Goal: Task Accomplishment & Management: Use online tool/utility

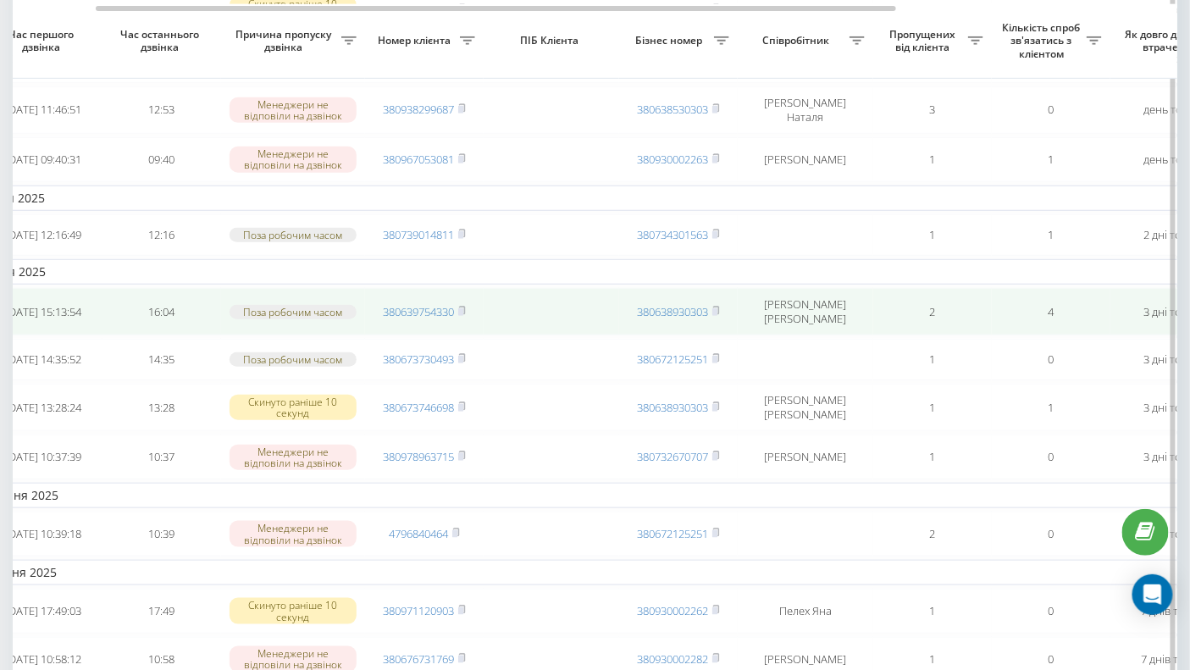
scroll to position [0, 528]
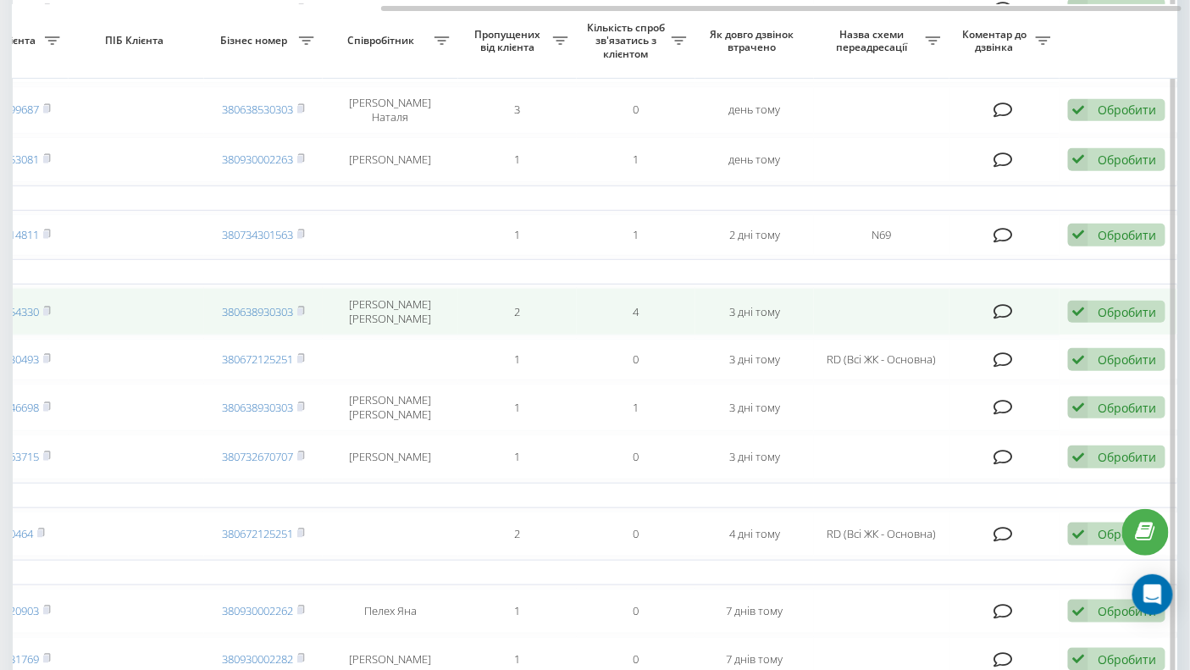
click at [1103, 320] on div "Обробити" at bounding box center [1126, 312] width 58 height 16
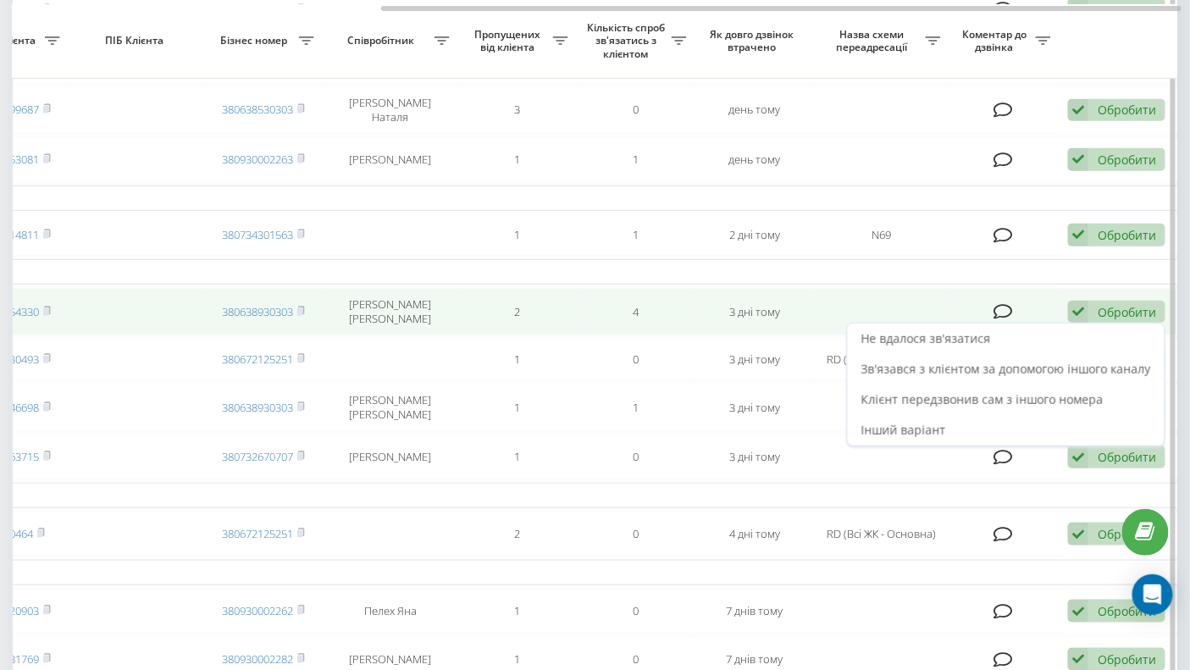
click at [1075, 312] on icon at bounding box center [1078, 312] width 20 height 23
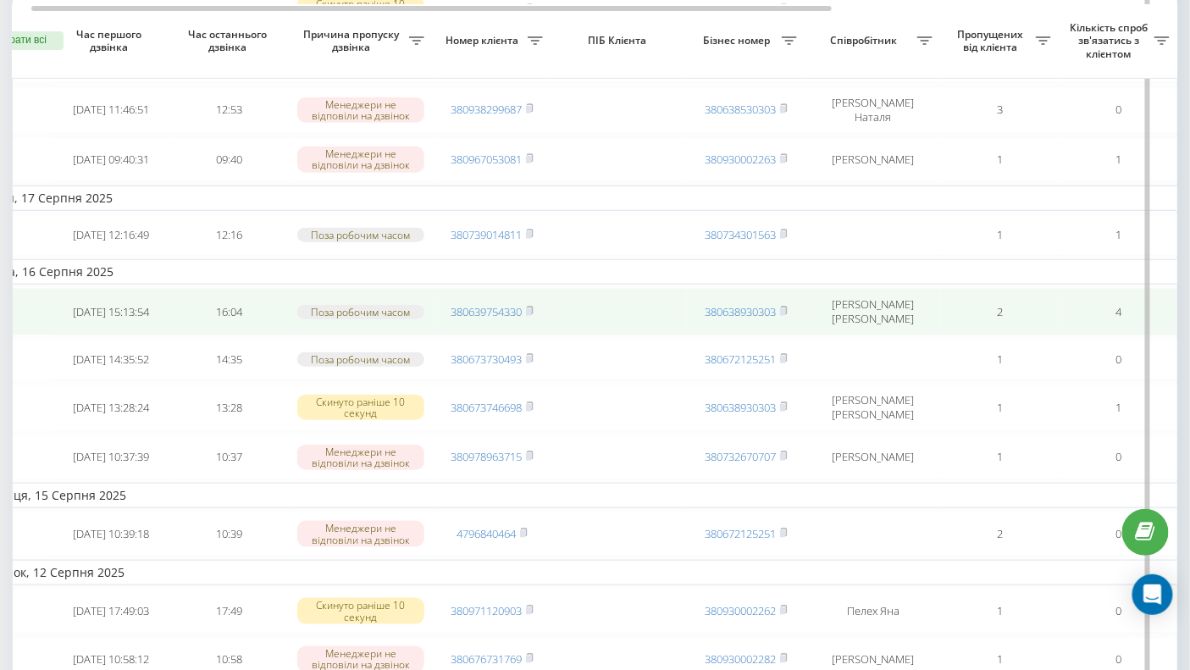
scroll to position [0, 0]
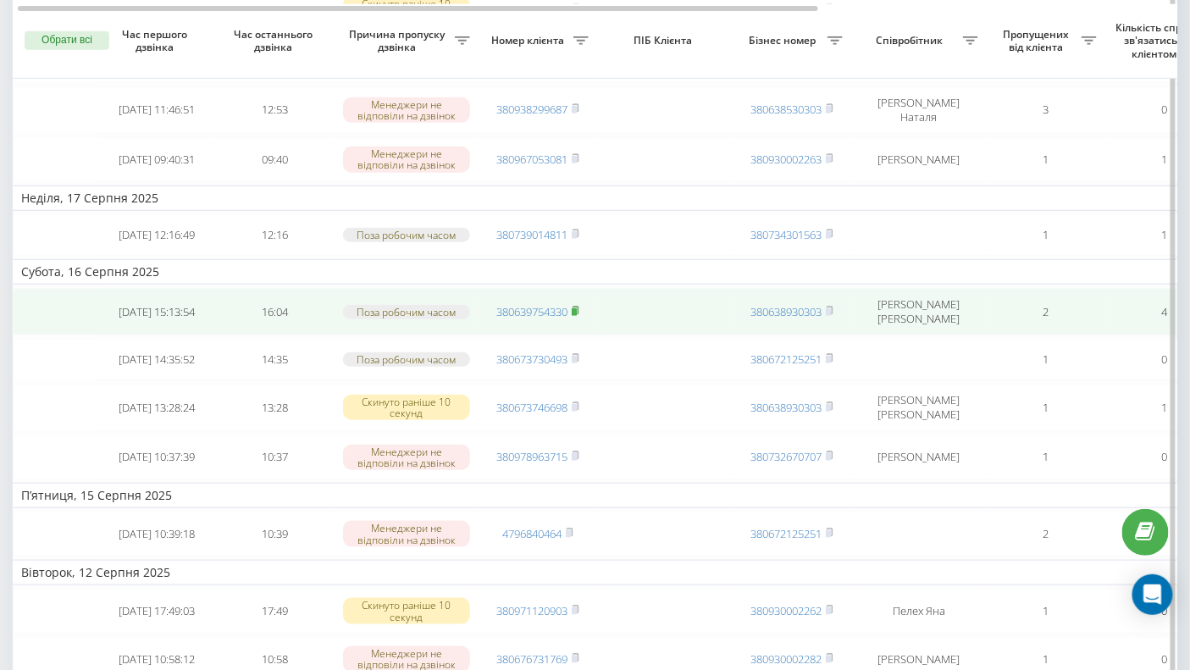
click at [574, 313] on rect at bounding box center [573, 312] width 5 height 8
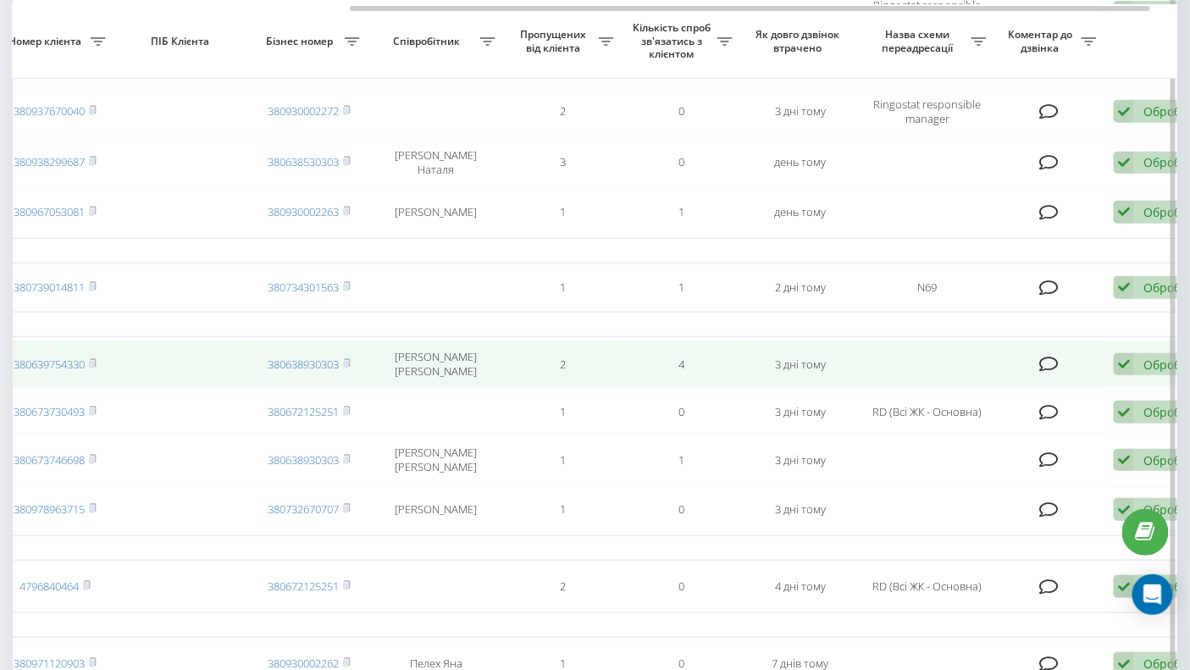
scroll to position [0, 528]
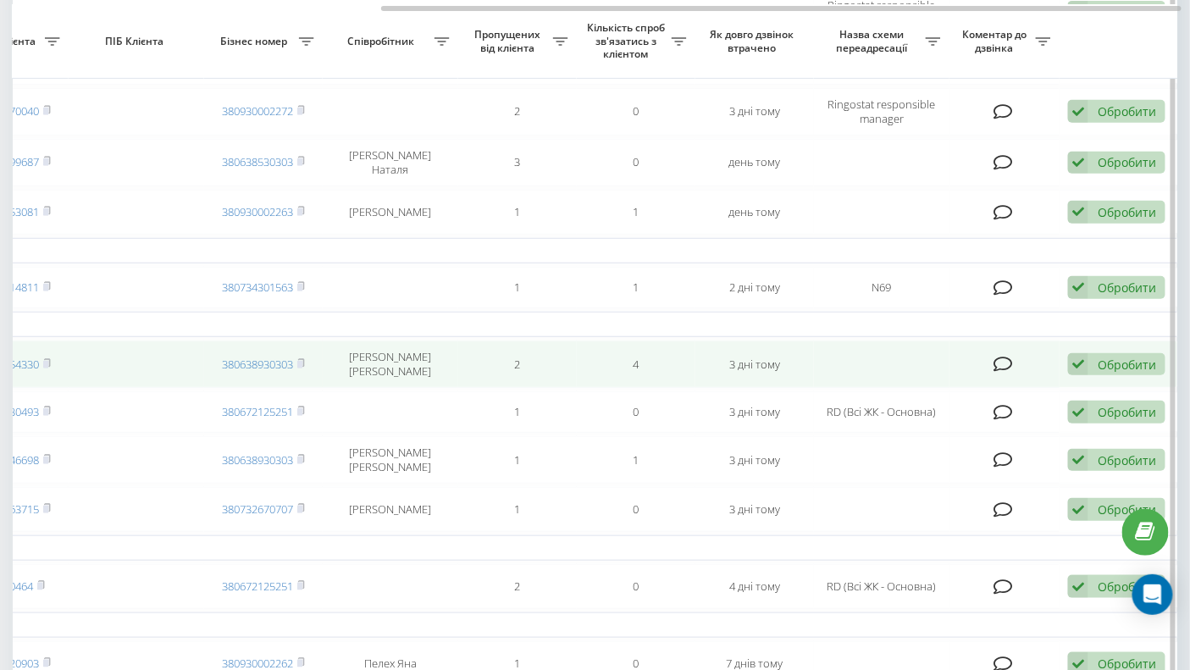
click at [1081, 371] on icon at bounding box center [1078, 364] width 20 height 23
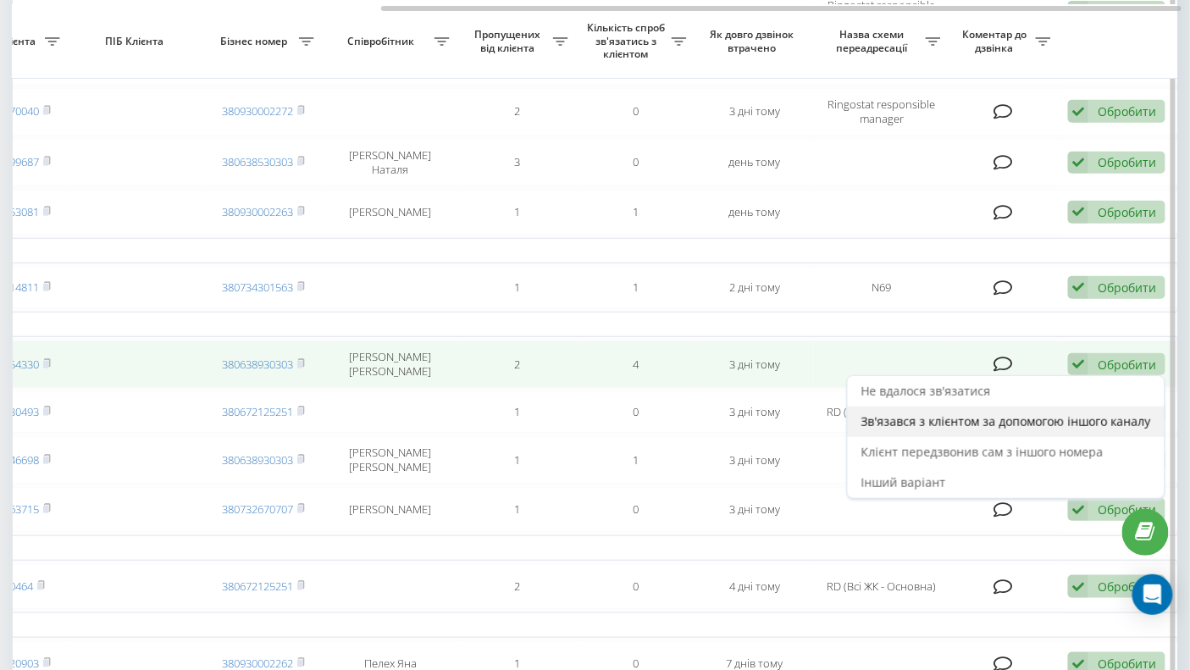
click at [929, 427] on span "Зв'язався з клієнтом за допомогою іншого каналу" at bounding box center [1006, 421] width 290 height 16
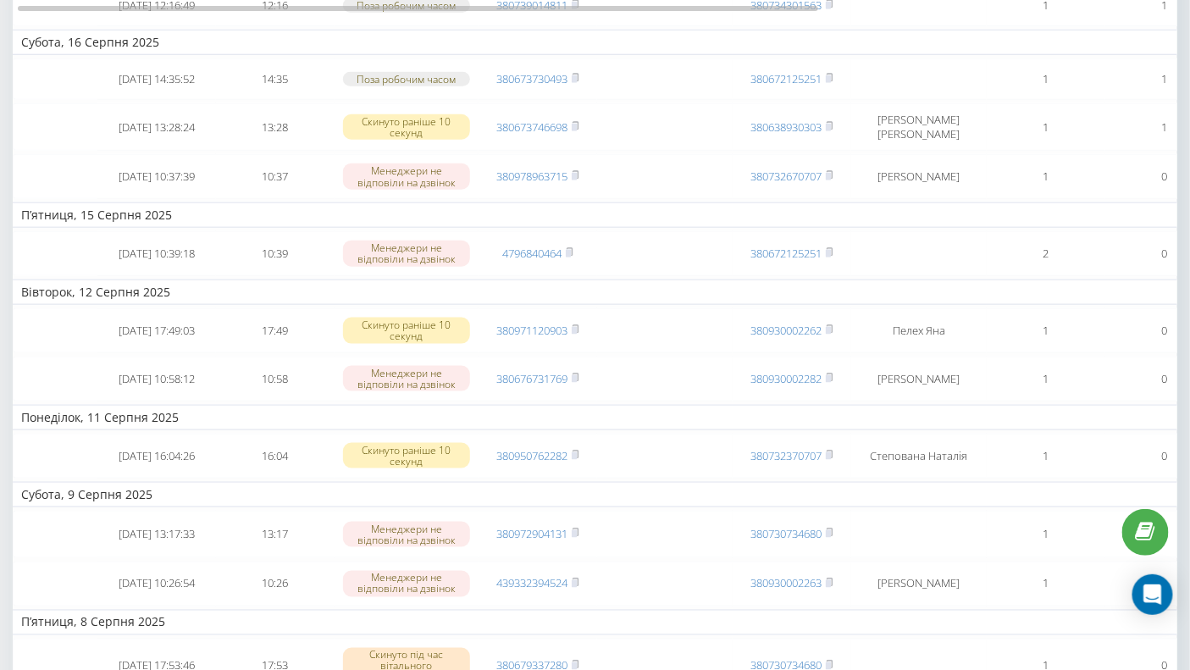
scroll to position [344, 0]
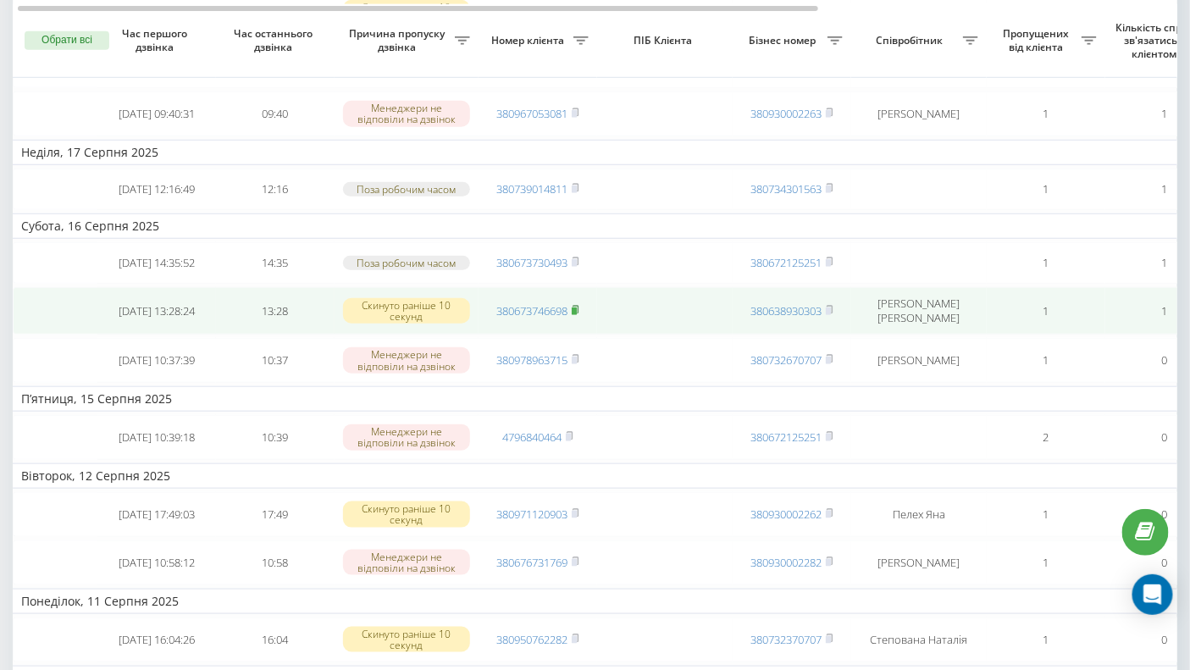
click at [576, 315] on rect at bounding box center [573, 311] width 5 height 8
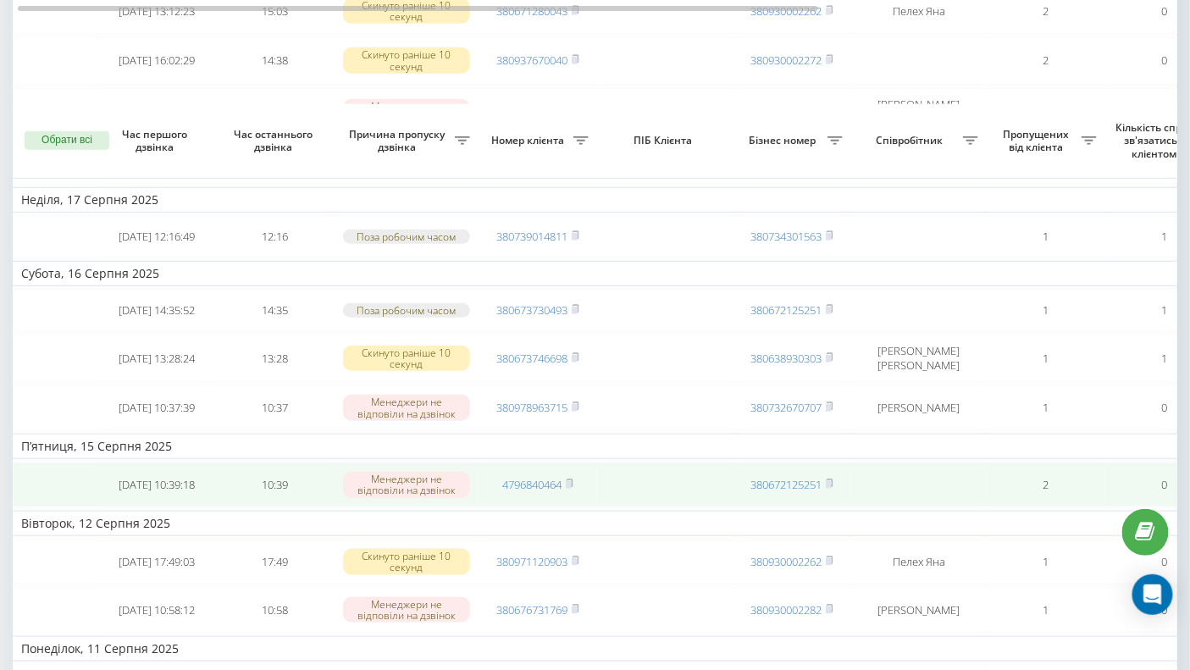
scroll to position [396, 0]
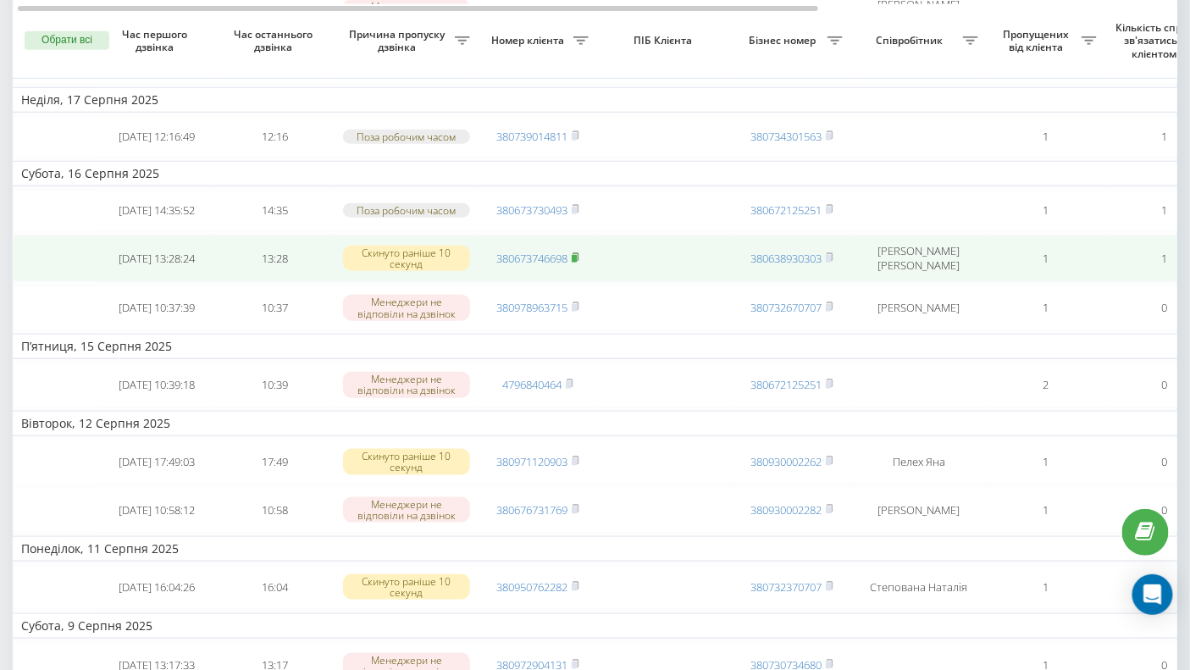
click at [576, 262] on rect at bounding box center [573, 259] width 5 height 8
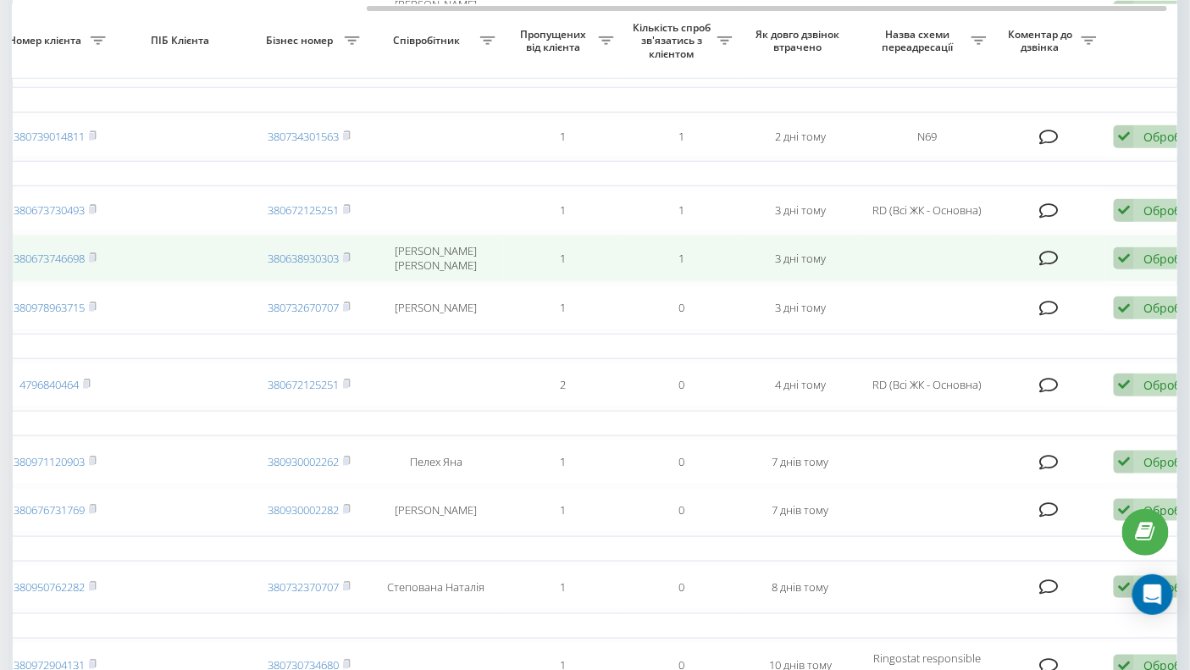
scroll to position [0, 528]
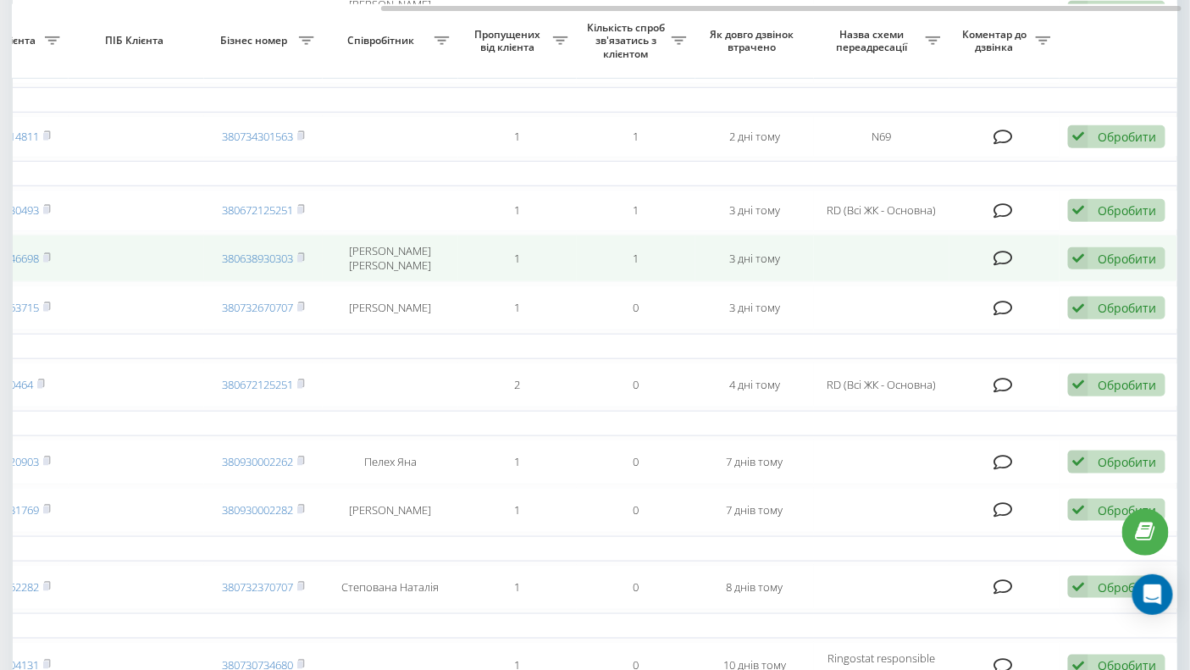
click at [1123, 266] on div "Обробити" at bounding box center [1126, 259] width 58 height 16
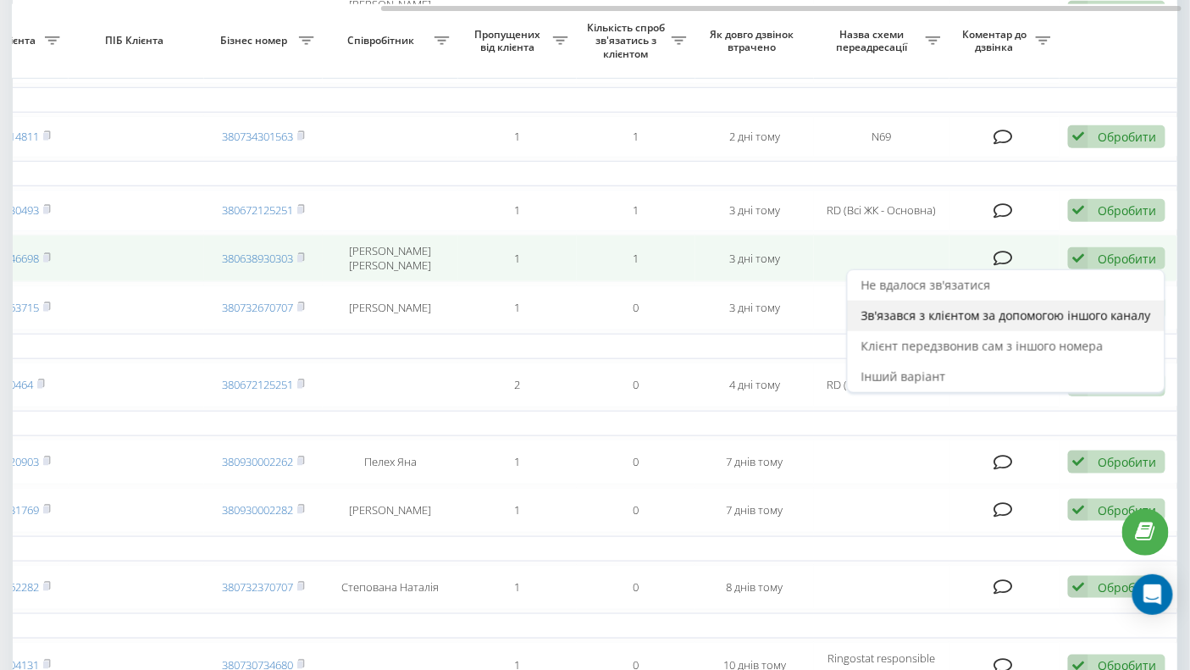
click at [927, 323] on span "Зв'язався з клієнтом за допомогою іншого каналу" at bounding box center [1006, 315] width 290 height 16
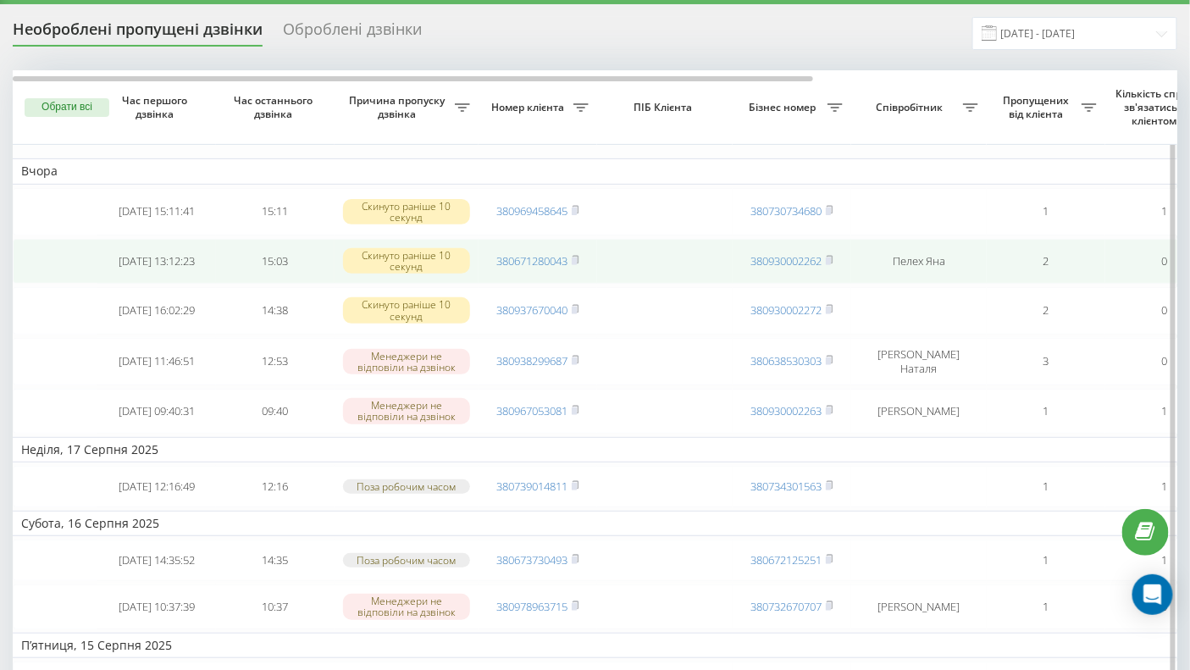
scroll to position [0, 0]
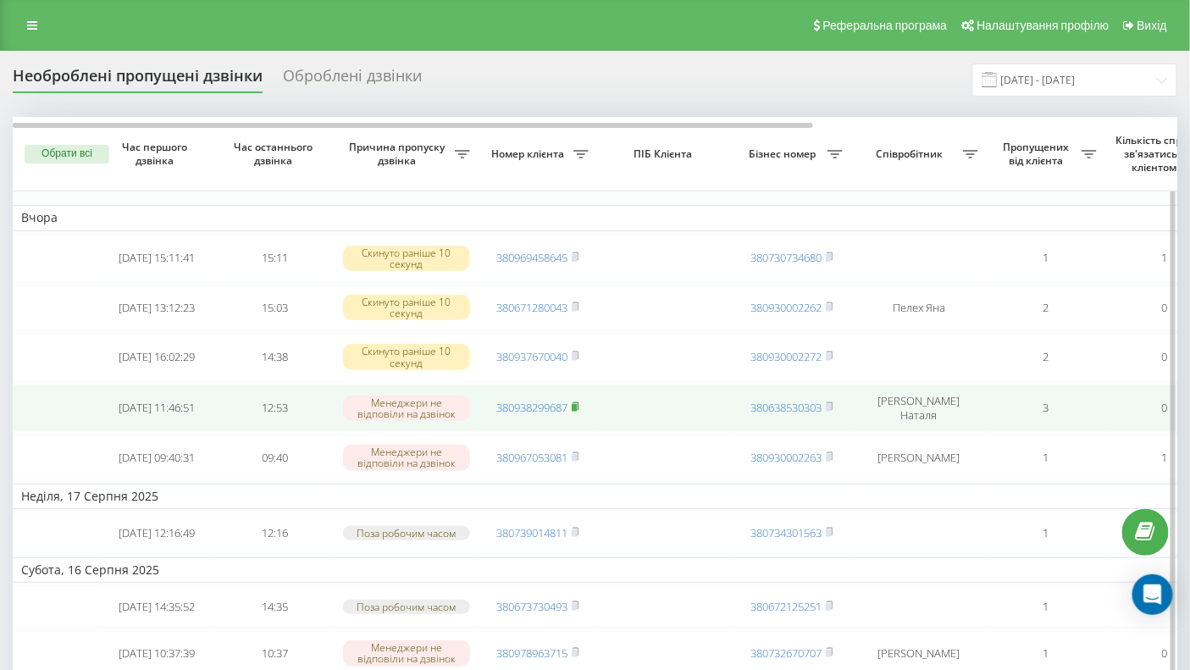
click at [577, 408] on rect at bounding box center [573, 408] width 5 height 8
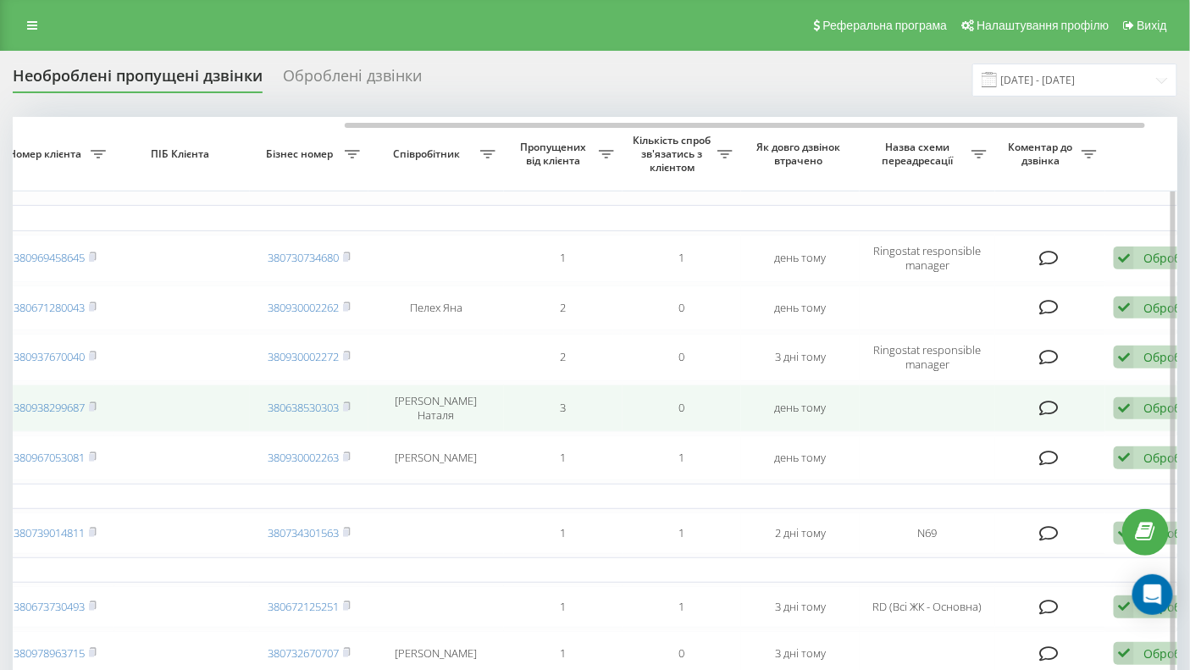
scroll to position [0, 528]
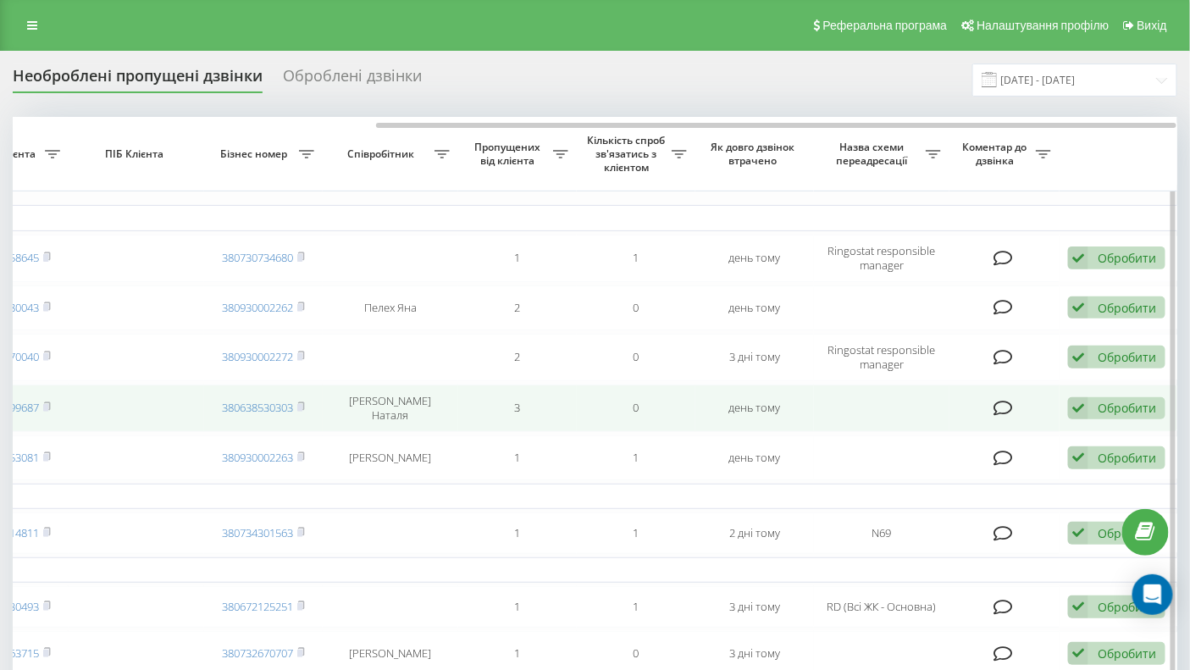
click at [1112, 401] on div "Обробити" at bounding box center [1126, 408] width 58 height 16
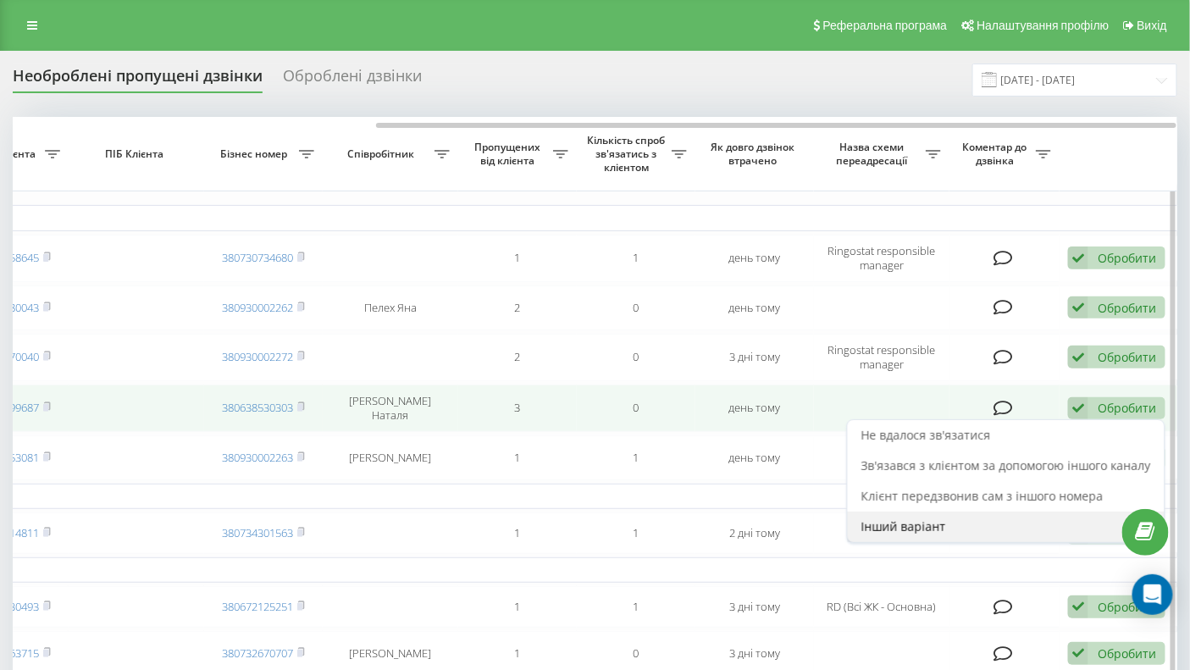
click at [930, 531] on span "Інший варіант" at bounding box center [903, 526] width 85 height 16
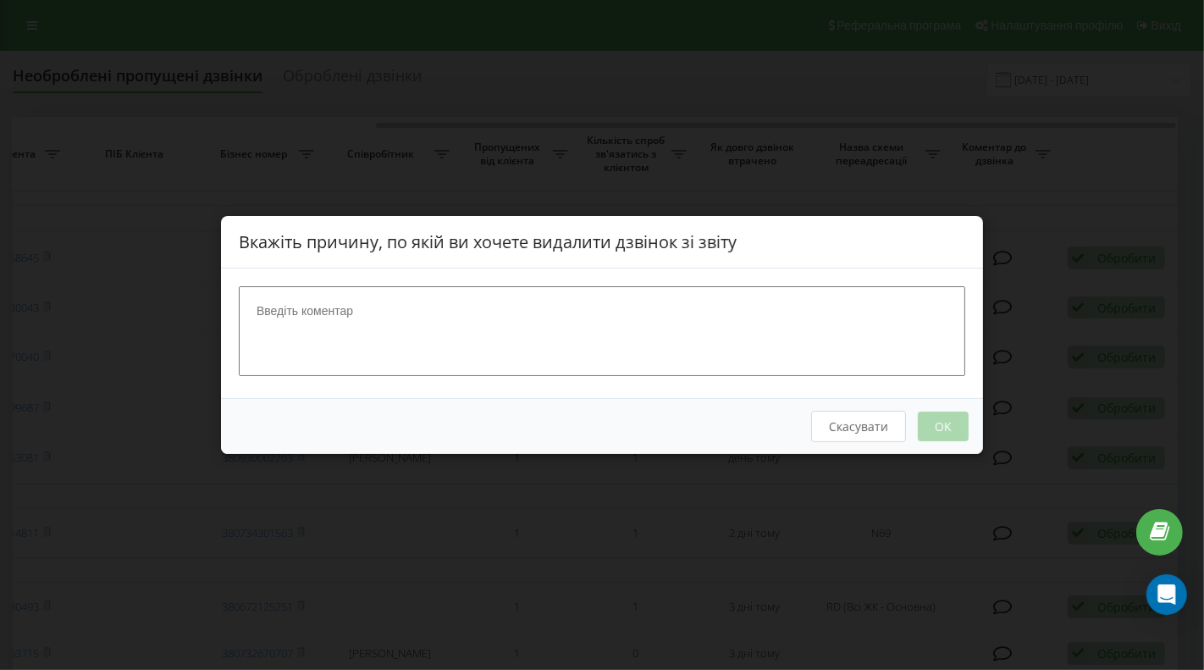
click at [436, 312] on textarea at bounding box center [602, 331] width 726 height 90
type textarea "Діючий клієнт."
click at [940, 425] on button "OK" at bounding box center [943, 426] width 51 height 30
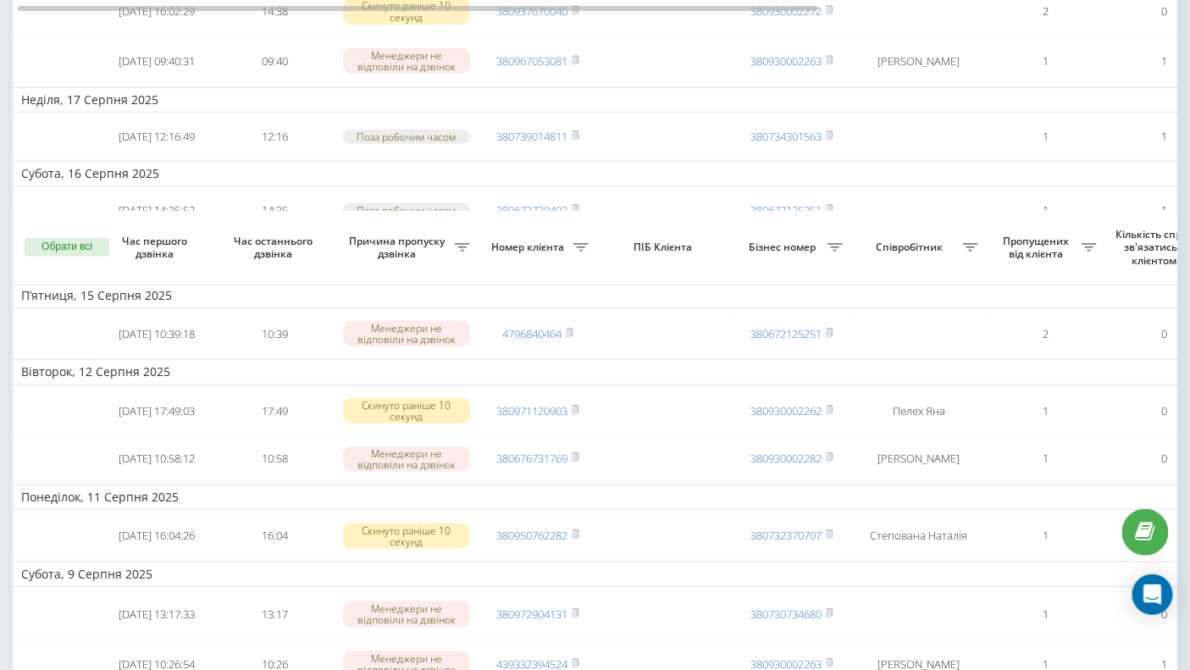
scroll to position [0, 0]
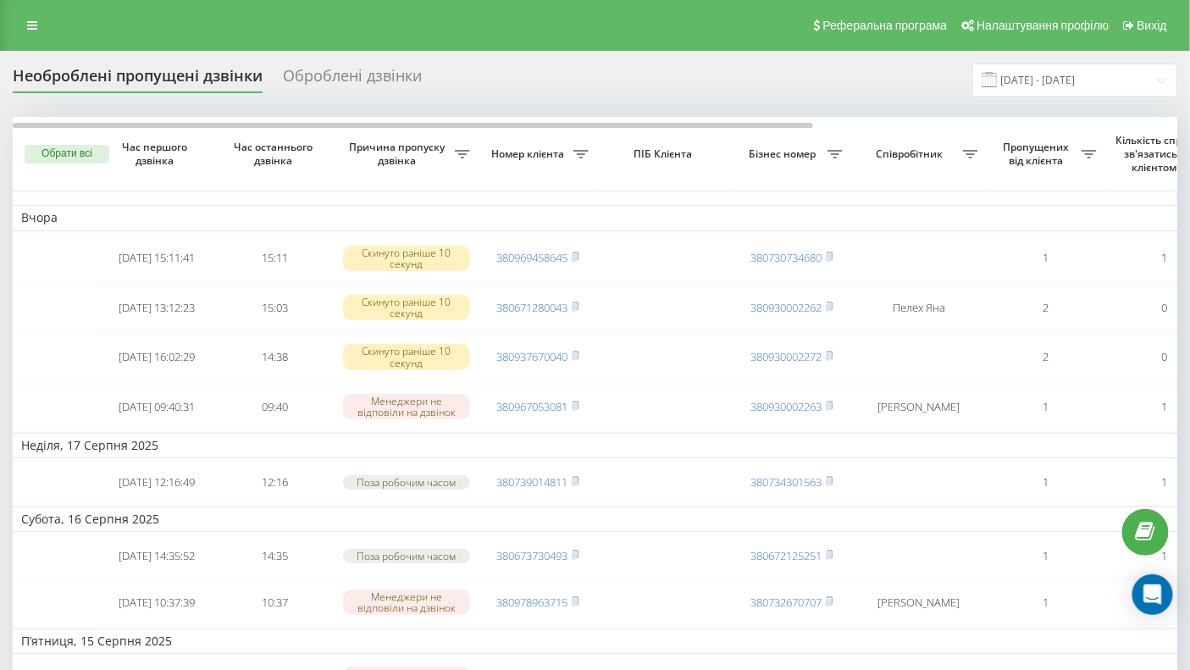
click at [151, 78] on div "Необроблені пропущені дзвінки" at bounding box center [138, 80] width 250 height 26
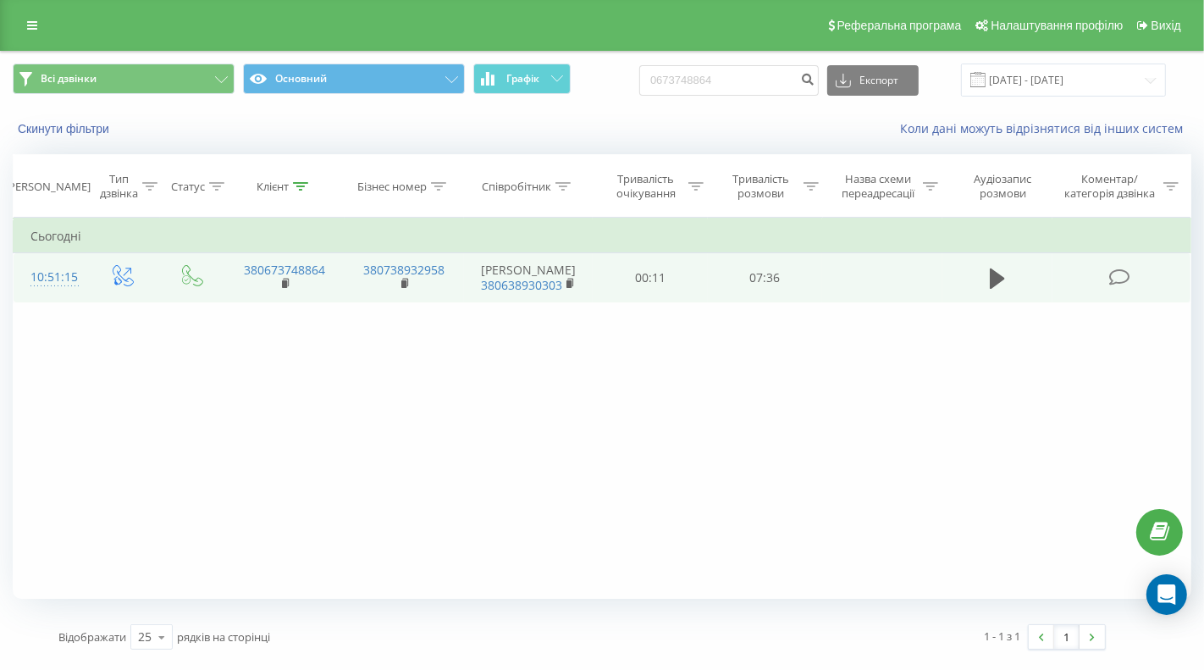
click at [979, 279] on td at bounding box center [997, 277] width 110 height 49
click at [987, 282] on button at bounding box center [997, 278] width 25 height 25
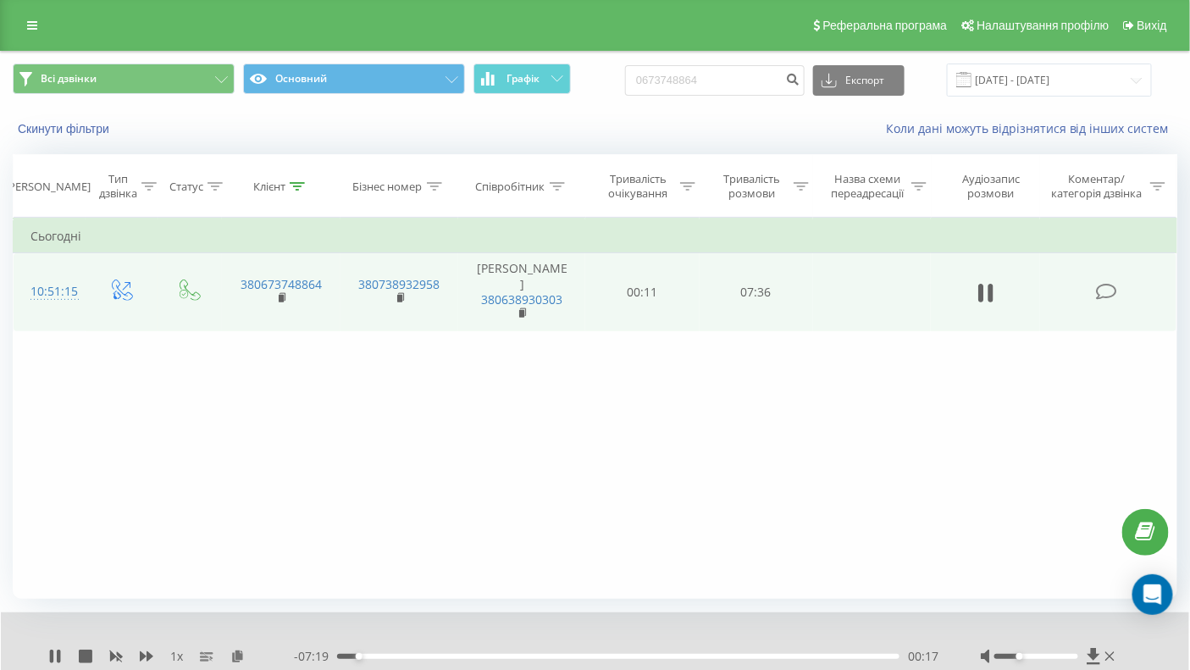
drag, startPoint x: 1034, startPoint y: 655, endPoint x: 1022, endPoint y: 657, distance: 12.0
click at [1022, 657] on div at bounding box center [1036, 656] width 84 height 5
click at [1024, 657] on div "Accessibility label" at bounding box center [1027, 656] width 7 height 7
click at [980, 423] on div "Фільтрувати за умовою Дорівнює Введіть значення Скасувати OK Фільтрувати за умо…" at bounding box center [595, 408] width 1164 height 381
click at [991, 290] on icon at bounding box center [989, 293] width 5 height 19
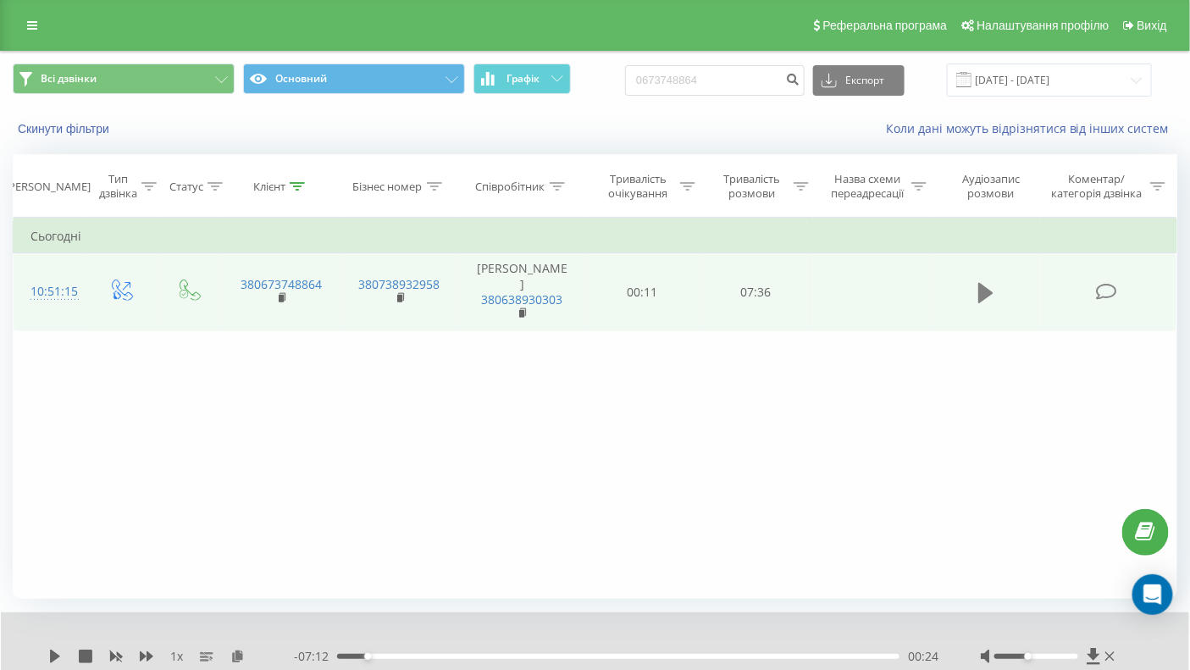
click at [986, 290] on icon at bounding box center [985, 293] width 15 height 20
drag, startPoint x: 1025, startPoint y: 653, endPoint x: 1013, endPoint y: 657, distance: 13.4
click at [1013, 657] on div "Accessibility label" at bounding box center [1010, 656] width 7 height 7
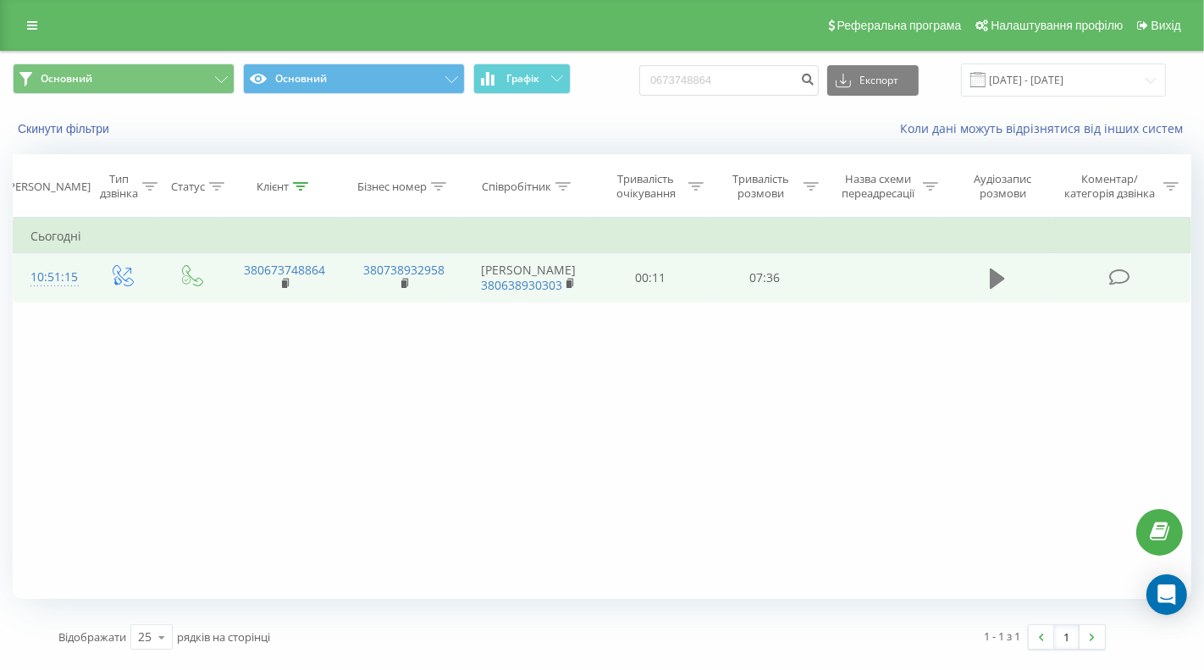
click at [997, 284] on icon at bounding box center [997, 278] width 15 height 20
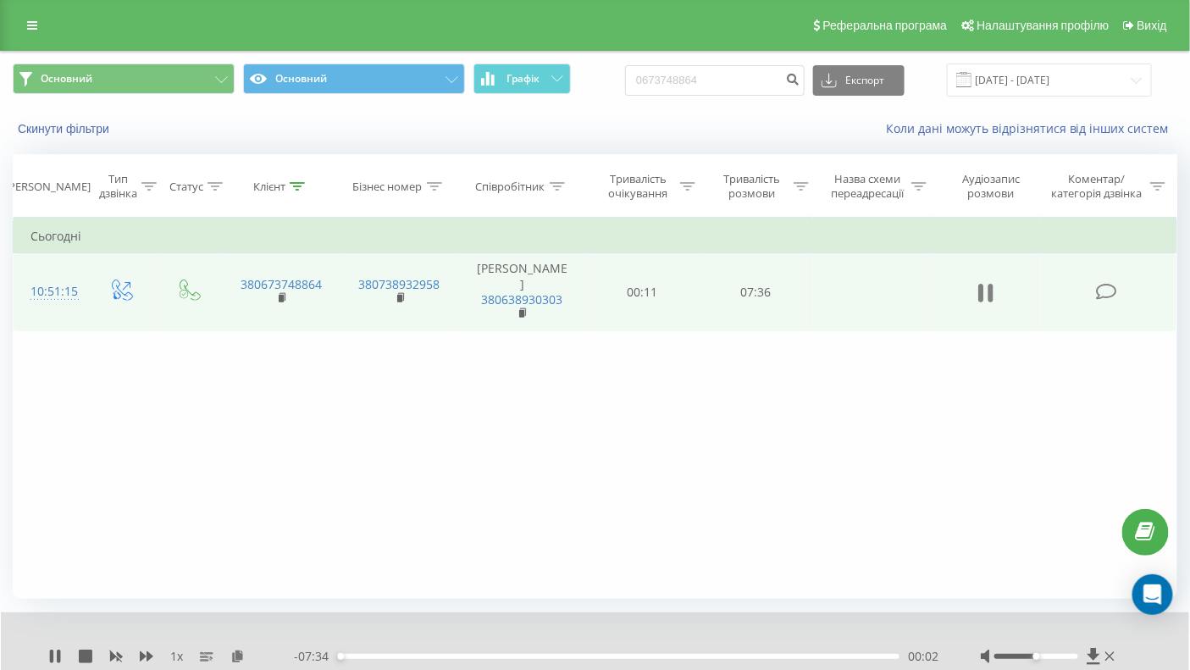
click at [984, 286] on icon at bounding box center [985, 293] width 15 height 24
click at [982, 287] on icon at bounding box center [985, 293] width 15 height 20
click at [351, 399] on div "Фільтрувати за умовою Дорівнює Введіть значення Скасувати OK Фільтрувати за умо…" at bounding box center [595, 408] width 1164 height 381
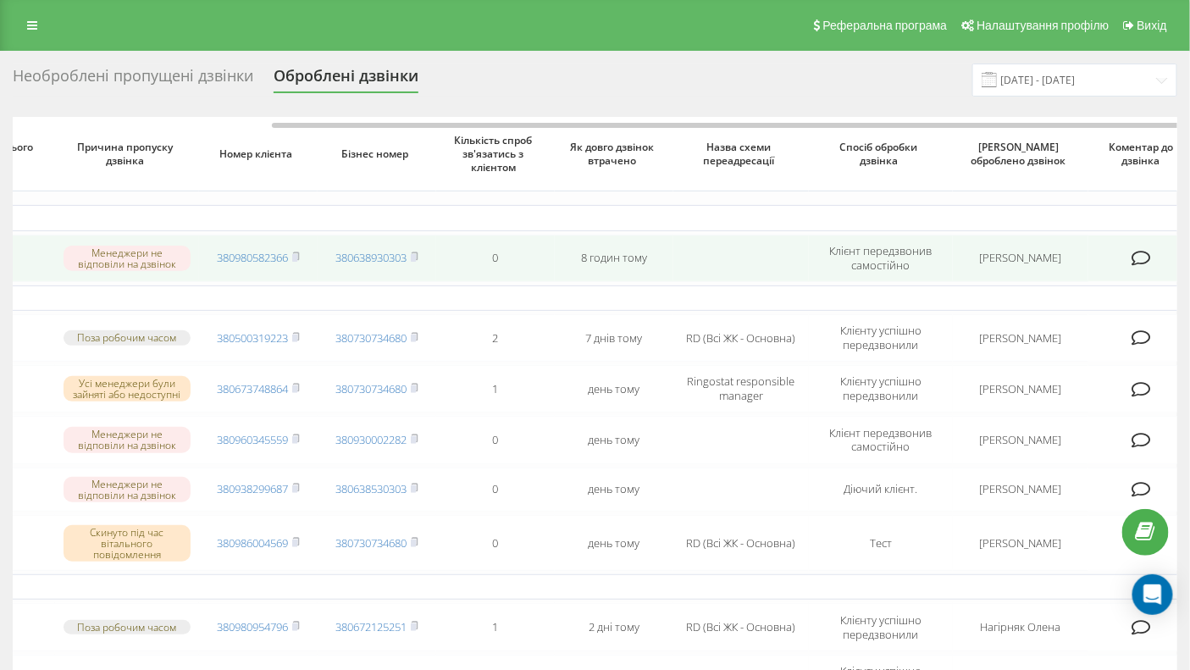
scroll to position [0, 300]
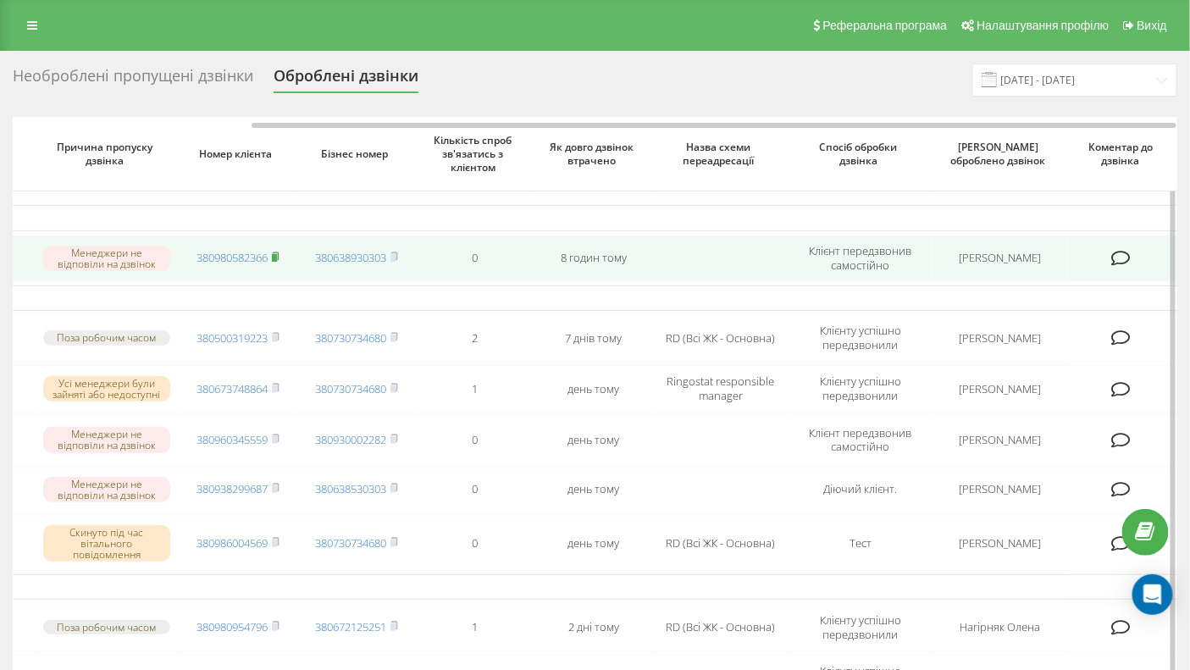
click at [277, 257] on rect at bounding box center [274, 258] width 5 height 8
click at [1013, 254] on td "Пащук Людмила" at bounding box center [999, 258] width 135 height 47
click at [1125, 255] on icon at bounding box center [1120, 258] width 19 height 17
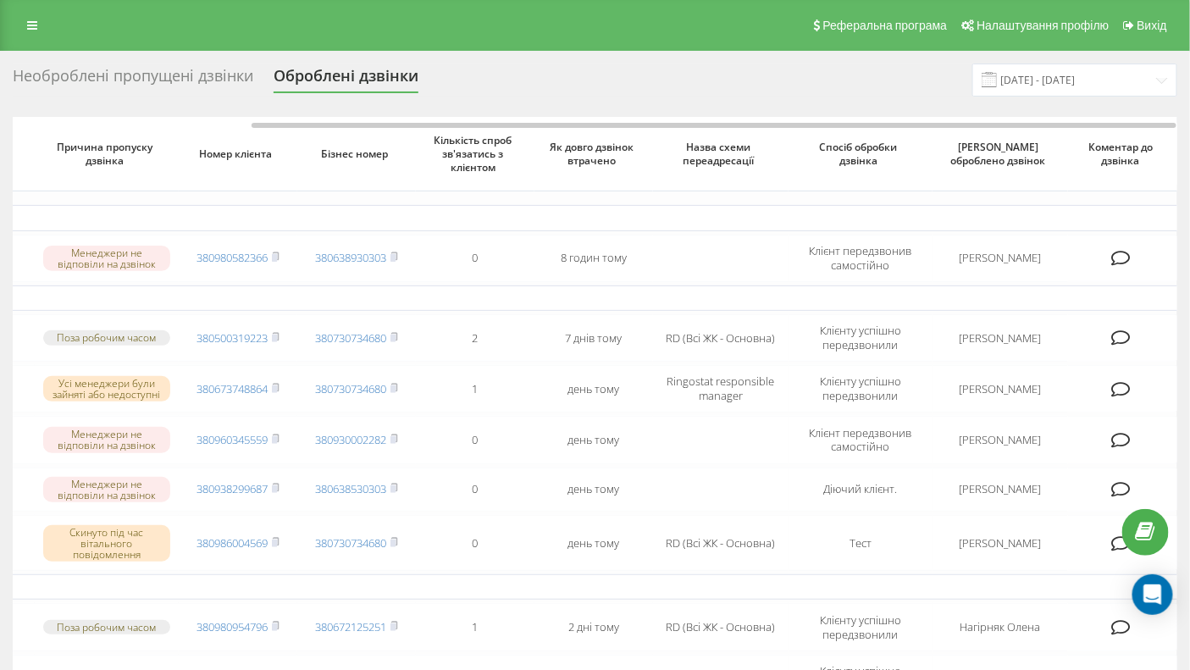
click at [95, 80] on div "Необроблені пропущені дзвінки" at bounding box center [133, 80] width 240 height 26
click at [102, 75] on div "Необроблені пропущені дзвінки" at bounding box center [133, 80] width 240 height 26
click at [113, 74] on div "Необроблені пропущені дзвінки" at bounding box center [133, 80] width 240 height 26
click at [225, 75] on div "Необроблені пропущені дзвінки" at bounding box center [133, 80] width 240 height 26
